Goal: Transaction & Acquisition: Purchase product/service

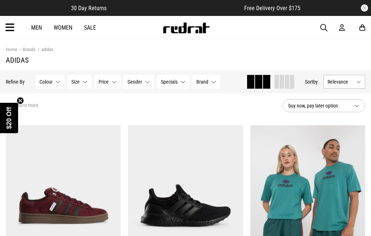
click at [37, 28] on link "Men" at bounding box center [36, 27] width 11 height 7
click at [37, 26] on link "Men" at bounding box center [36, 27] width 11 height 7
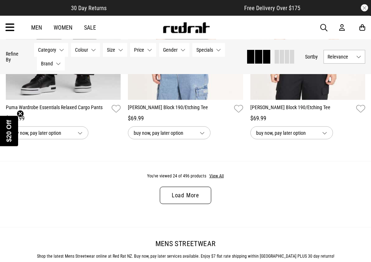
scroll to position [1701, 0]
click at [193, 202] on link "Load More" at bounding box center [185, 195] width 51 height 17
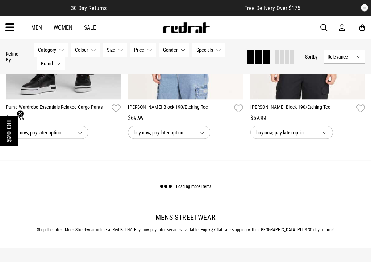
scroll to position [1701, 0]
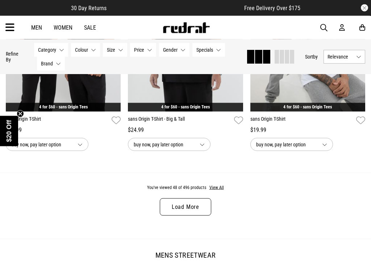
scroll to position [3408, 0]
click at [185, 216] on link "Load More" at bounding box center [185, 206] width 51 height 17
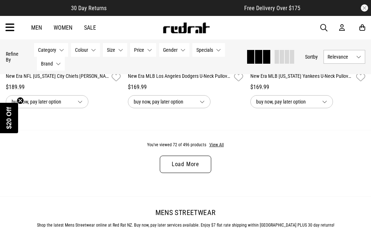
scroll to position [5167, 0]
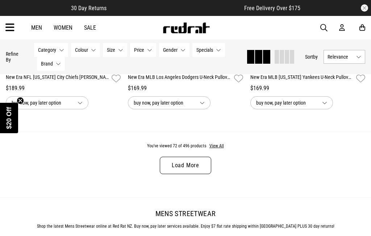
click at [191, 174] on link "Load More" at bounding box center [185, 165] width 51 height 17
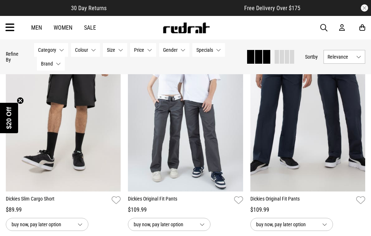
scroll to position [6119, 0]
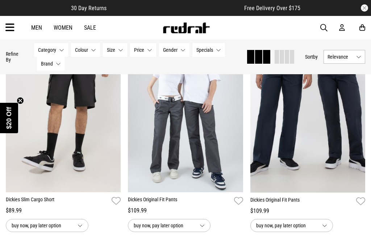
click at [284, 173] on img at bounding box center [307, 111] width 115 height 161
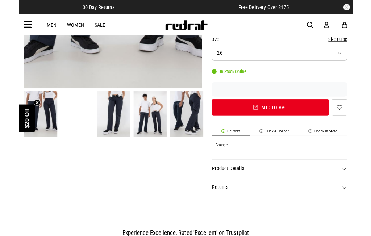
scroll to position [189, 0]
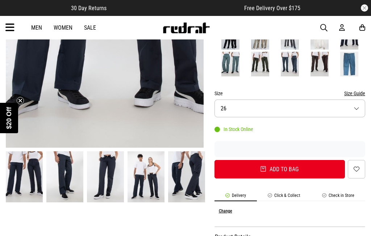
click at [108, 165] on img at bounding box center [105, 176] width 37 height 51
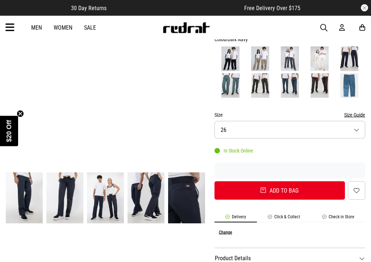
scroll to position [166, 0]
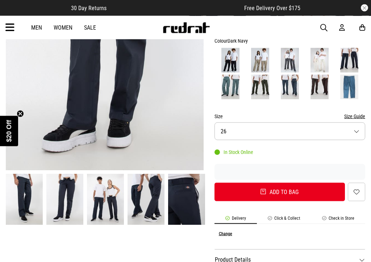
click at [188, 202] on img at bounding box center [186, 199] width 37 height 51
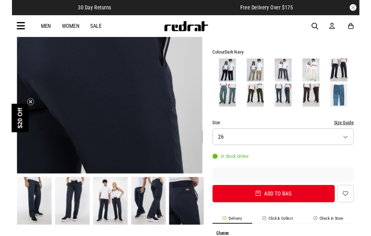
scroll to position [0, 0]
